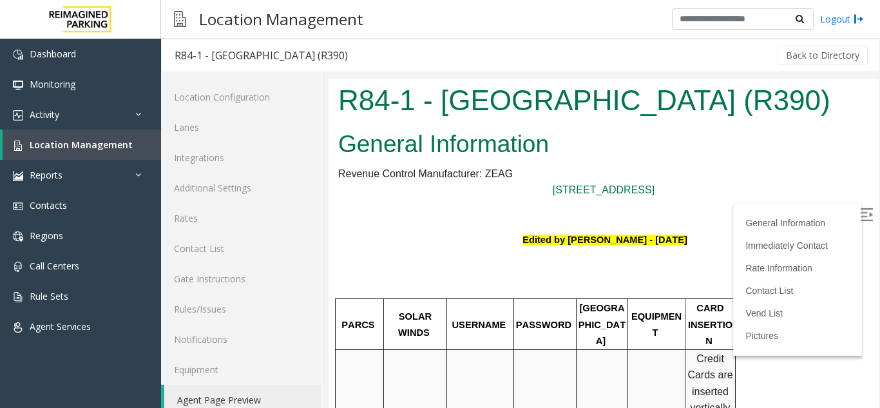
scroll to position [17, 0]
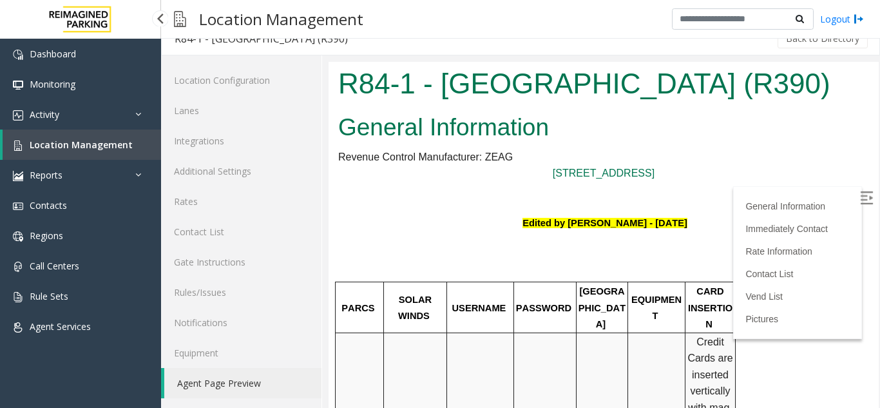
click at [97, 148] on span "Location Management" at bounding box center [81, 144] width 103 height 12
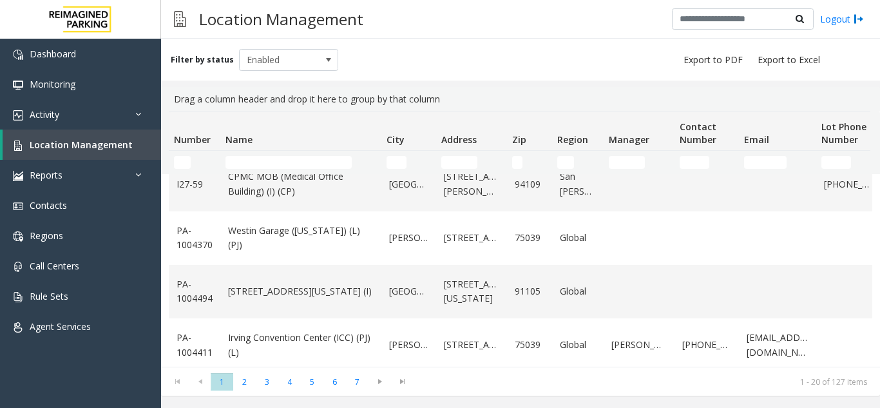
scroll to position [890, 0]
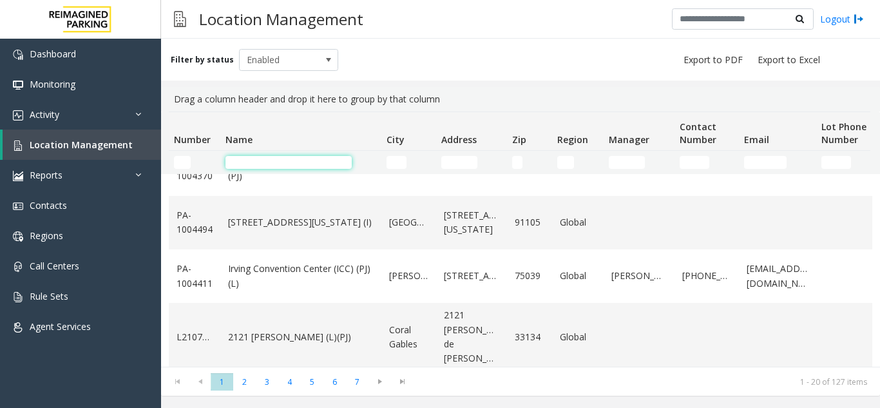
click at [269, 165] on input "Name Filter" at bounding box center [288, 162] width 126 height 13
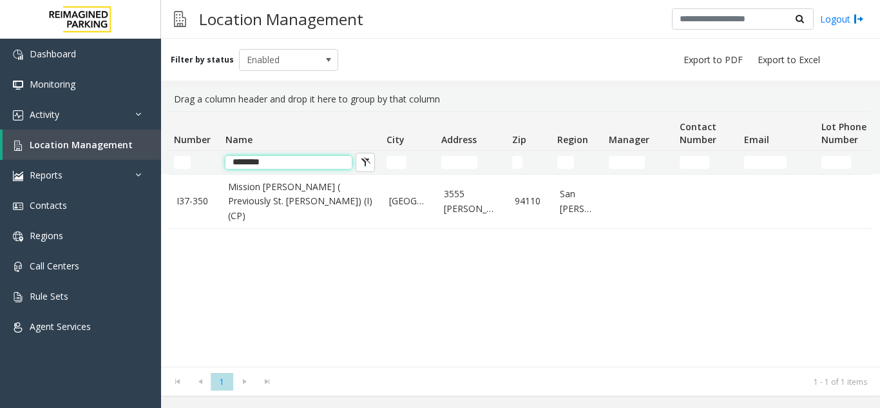
scroll to position [0, 0]
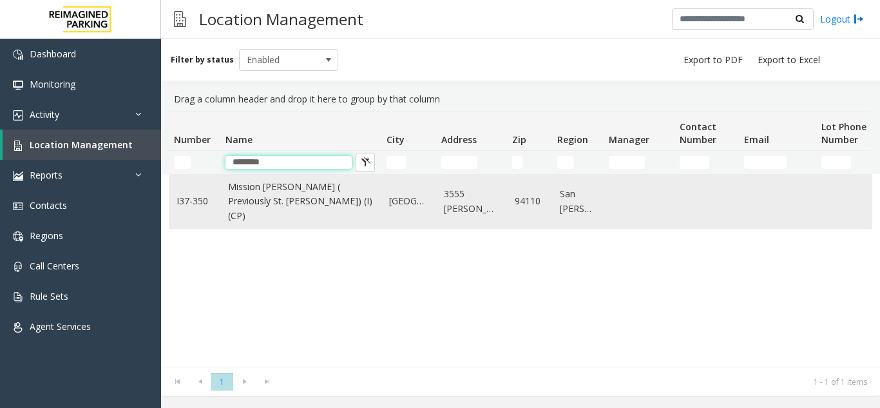
type input "*******"
click at [285, 215] on link "Mission [PERSON_NAME] ( Previously St. [PERSON_NAME]) (I) (CP)" at bounding box center [301, 201] width 146 height 43
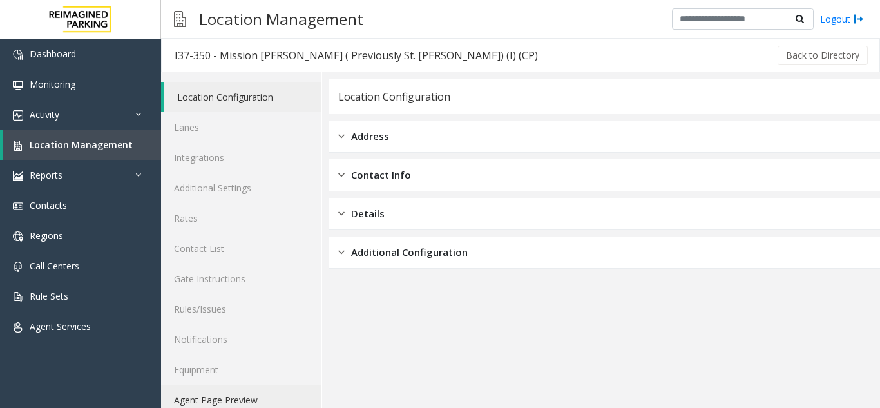
click at [256, 391] on link "Agent Page Preview" at bounding box center [241, 400] width 160 height 30
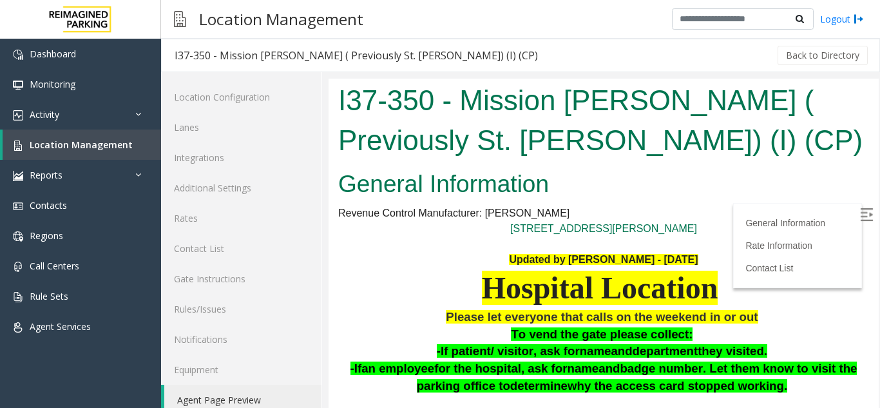
click at [860, 208] on img at bounding box center [866, 214] width 13 height 13
click at [82, 142] on span "Location Management" at bounding box center [81, 144] width 103 height 12
